Goal: Task Accomplishment & Management: Use online tool/utility

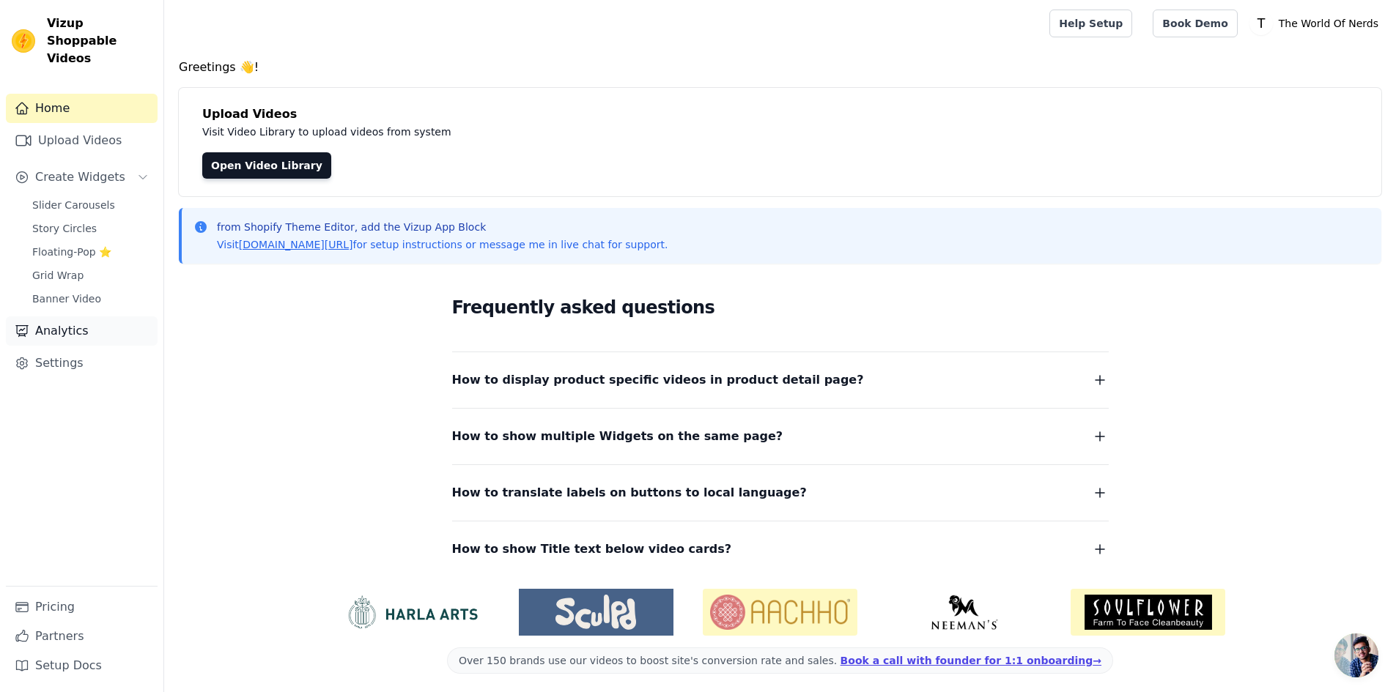
click at [79, 317] on link "Analytics" at bounding box center [82, 331] width 152 height 29
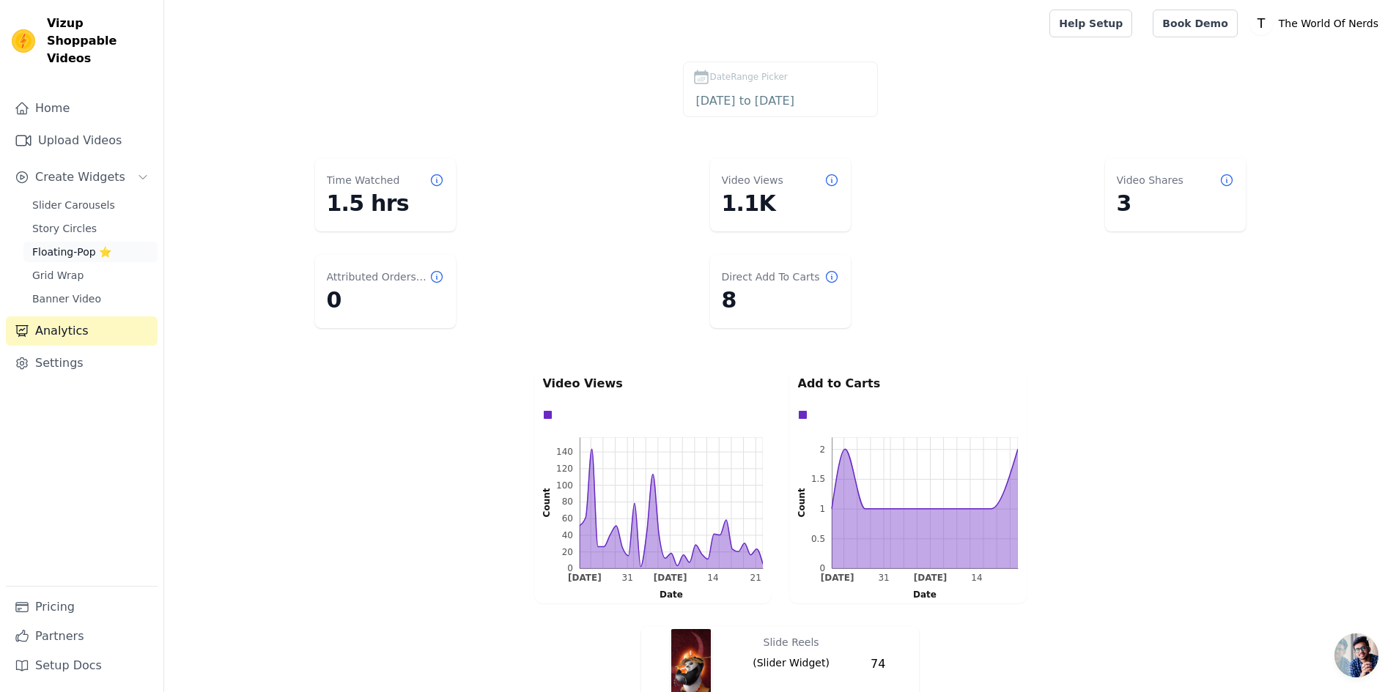
click at [51, 245] on span "Floating-Pop ⭐" at bounding box center [71, 252] width 79 height 15
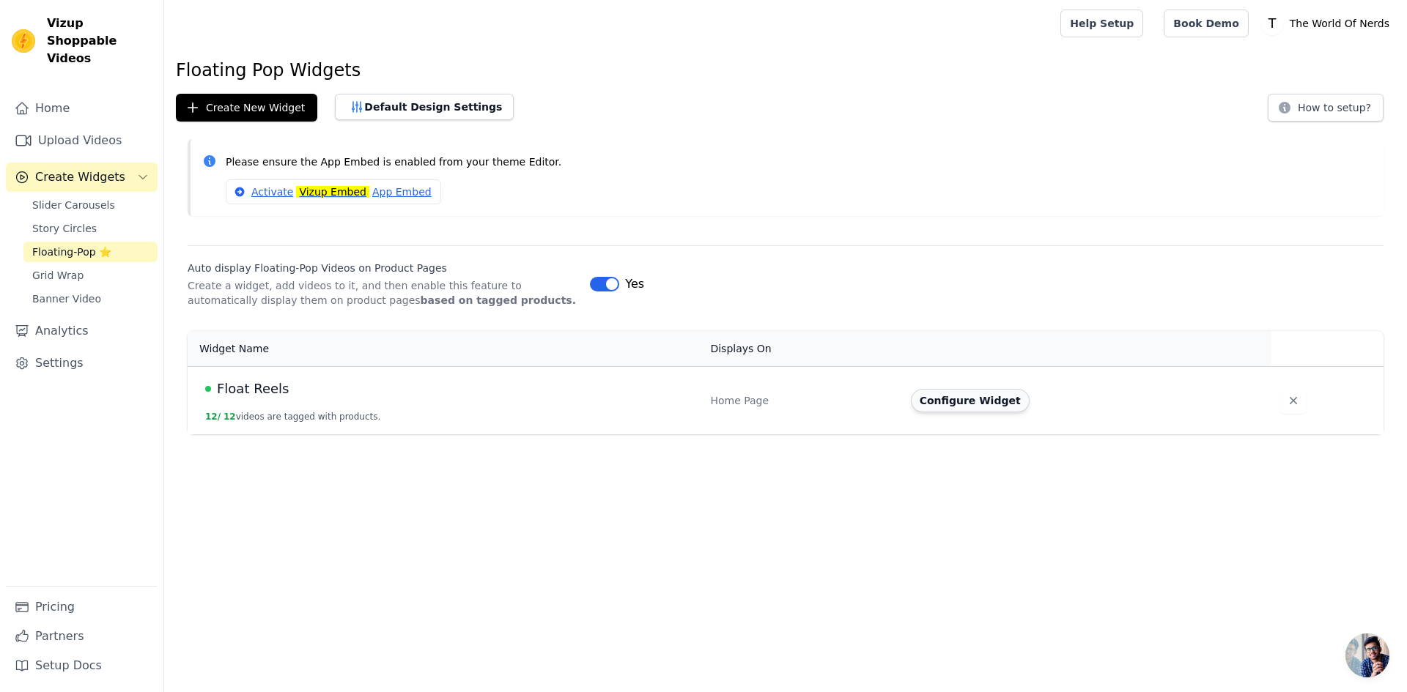
click at [966, 409] on button "Configure Widget" at bounding box center [970, 400] width 119 height 23
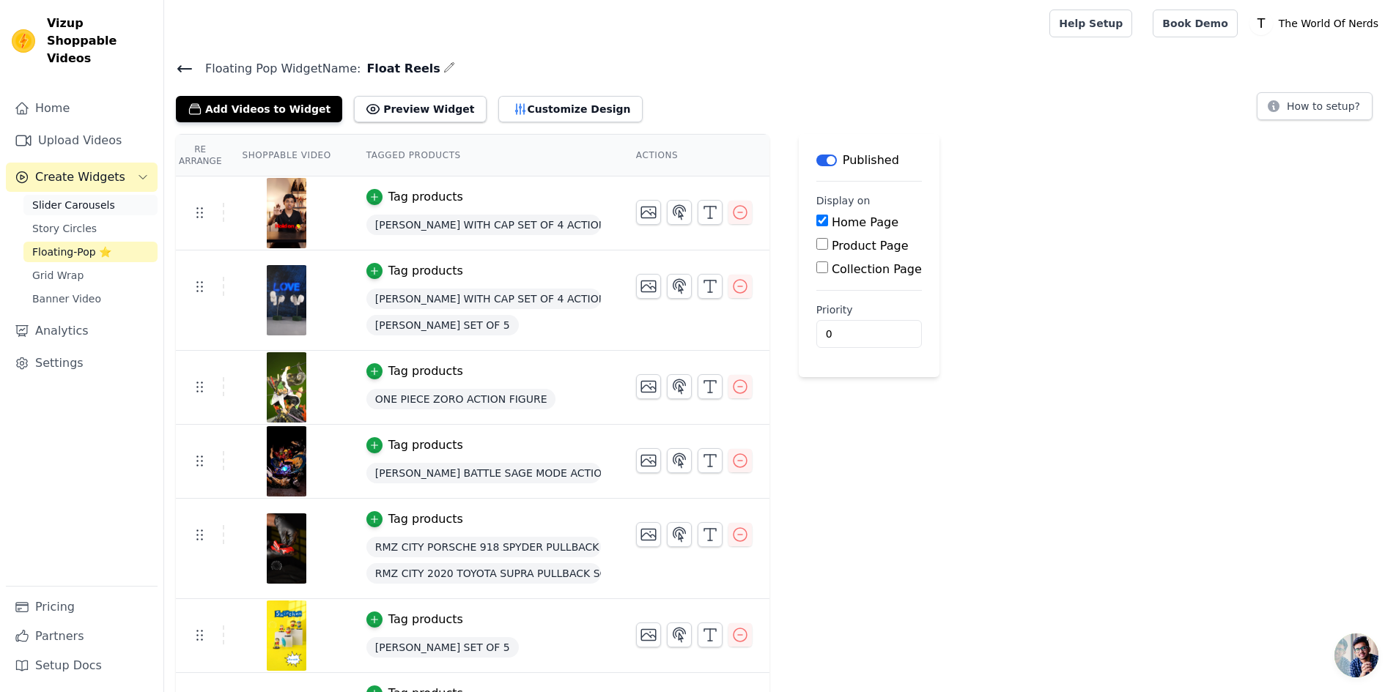
click at [92, 198] on span "Slider Carousels" at bounding box center [73, 205] width 83 height 15
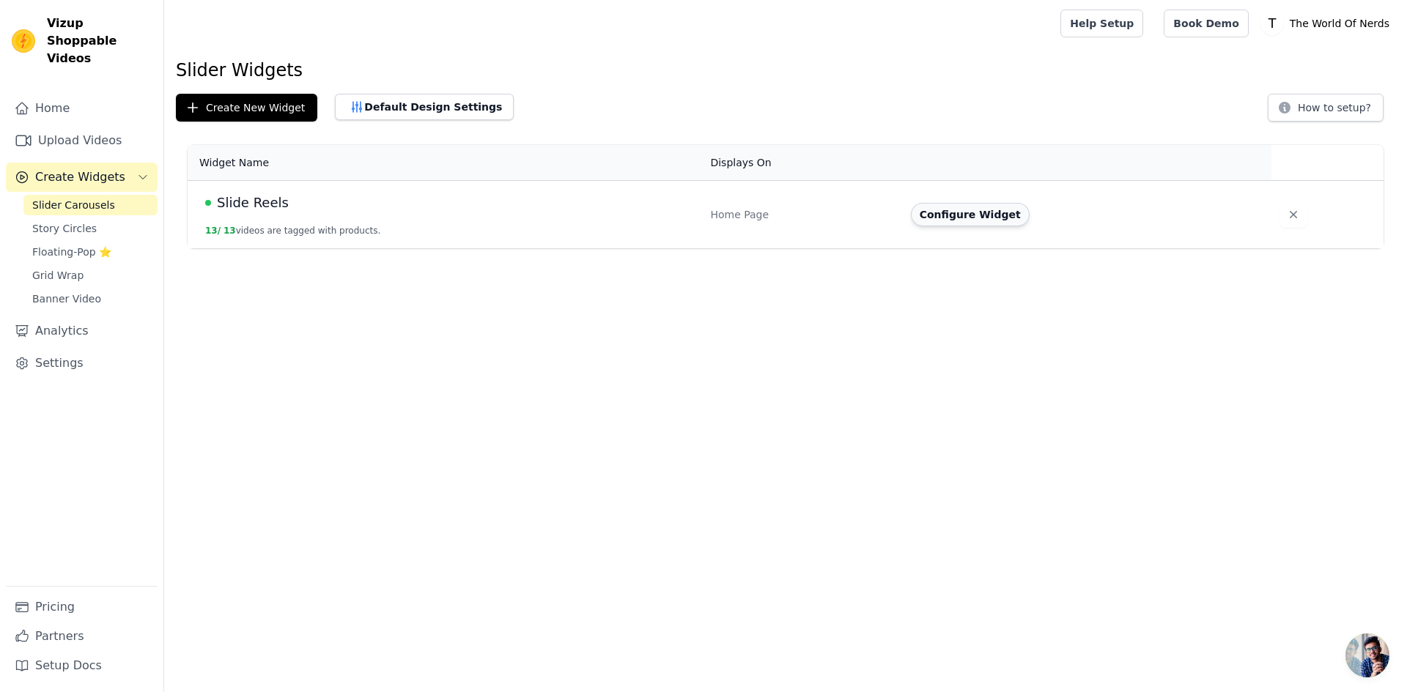
click at [966, 217] on button "Configure Widget" at bounding box center [970, 214] width 119 height 23
